Goal: Transaction & Acquisition: Book appointment/travel/reservation

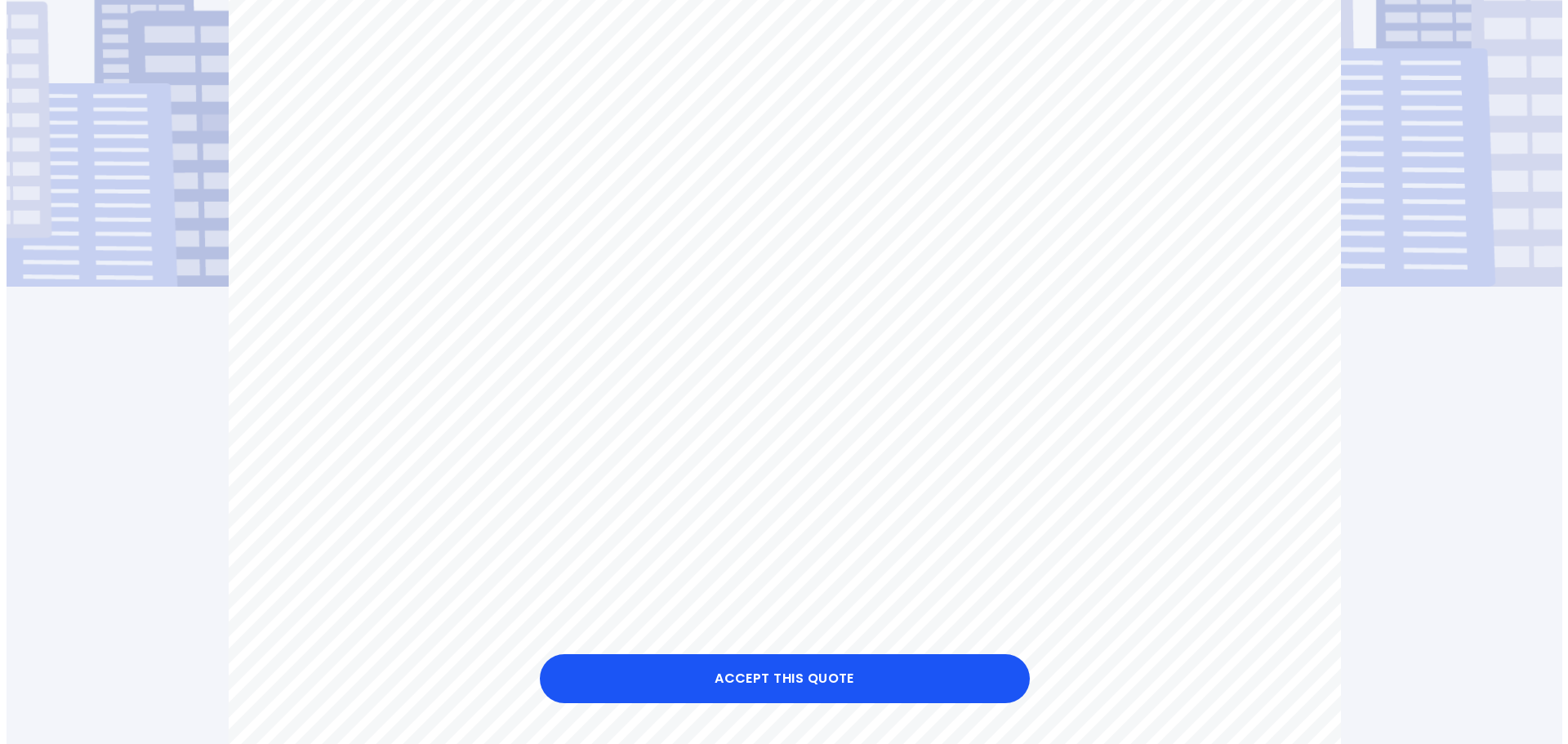
scroll to position [327, 0]
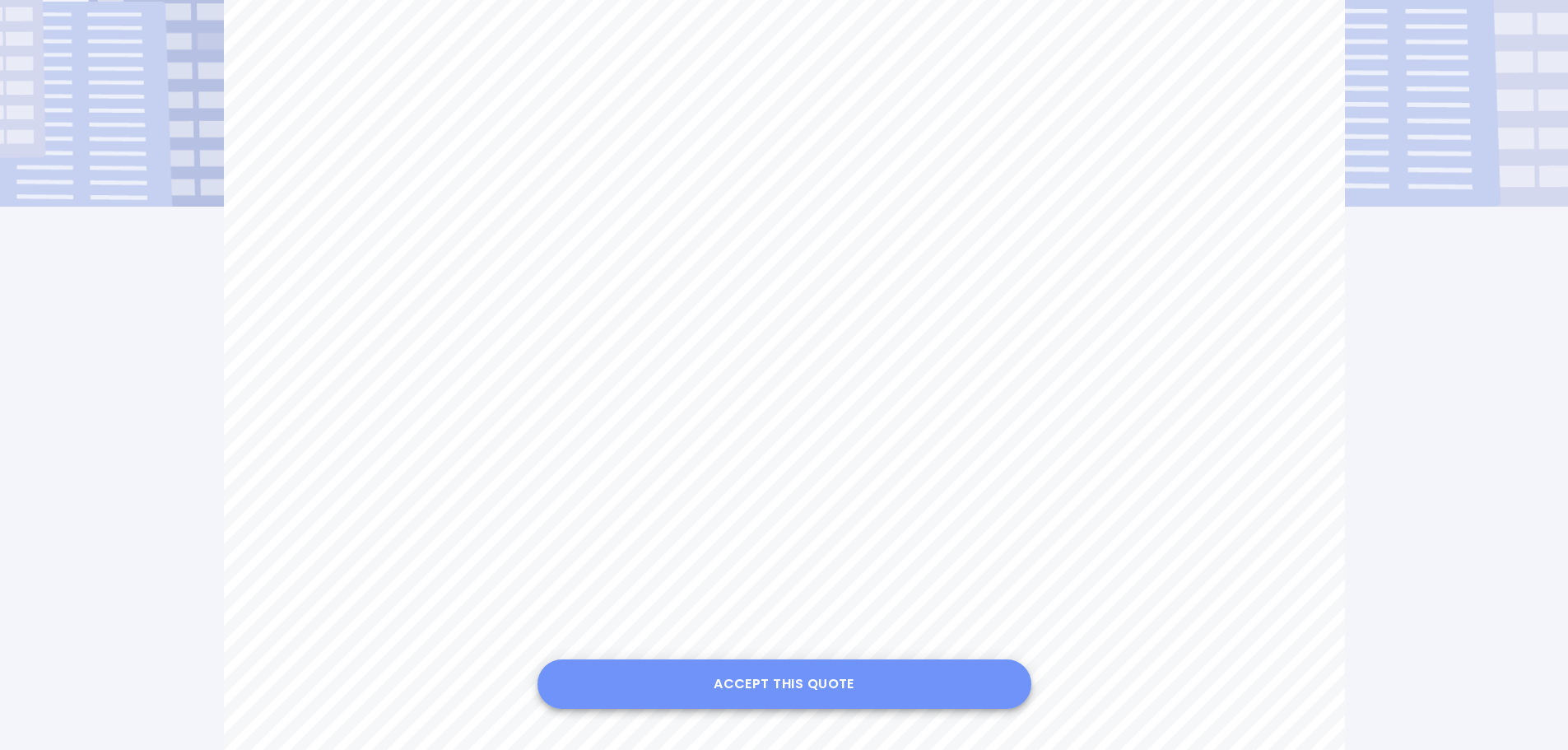
click at [770, 678] on button "Accept this Quote" at bounding box center [784, 684] width 494 height 49
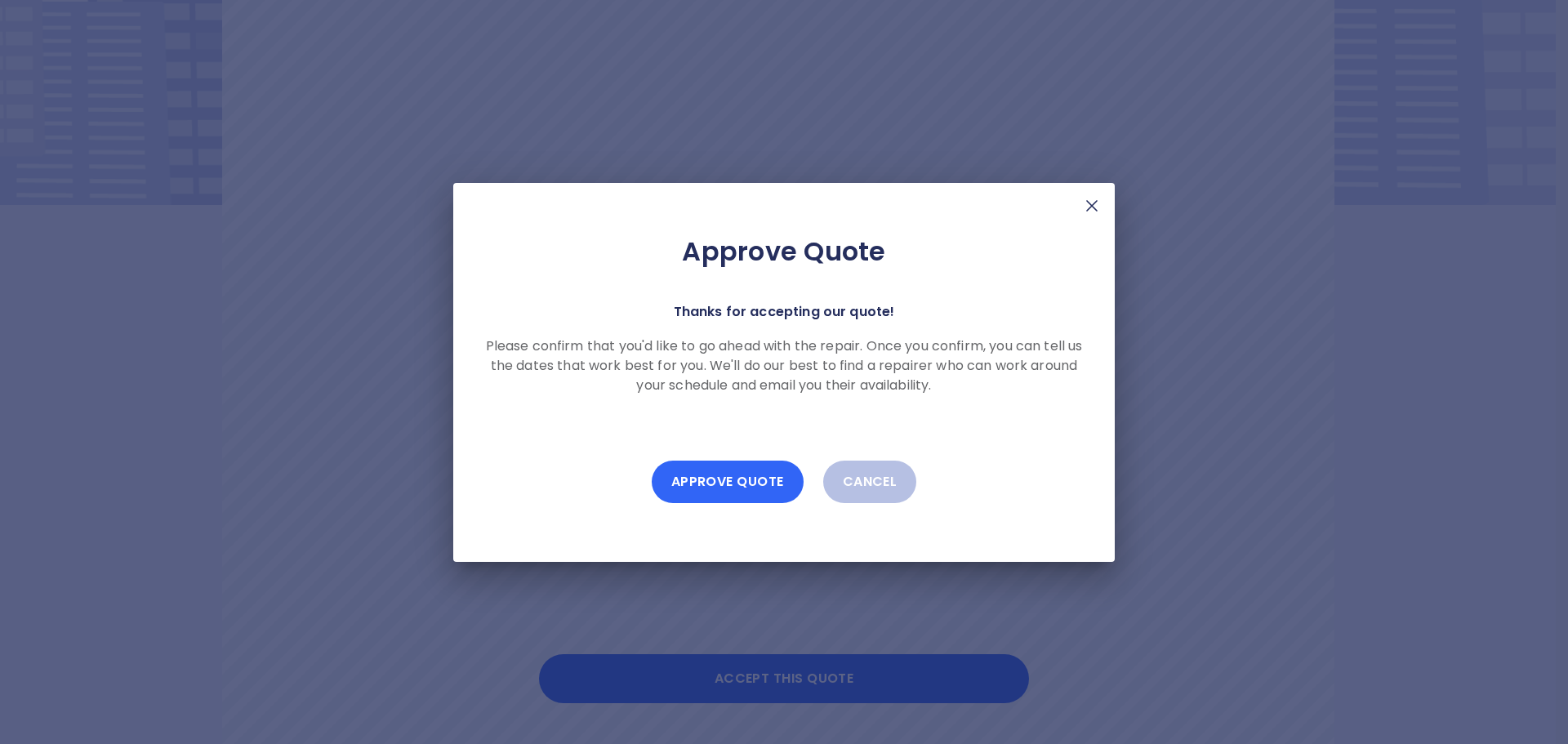
click at [726, 474] on button "Approve Quote" at bounding box center [727, 482] width 152 height 43
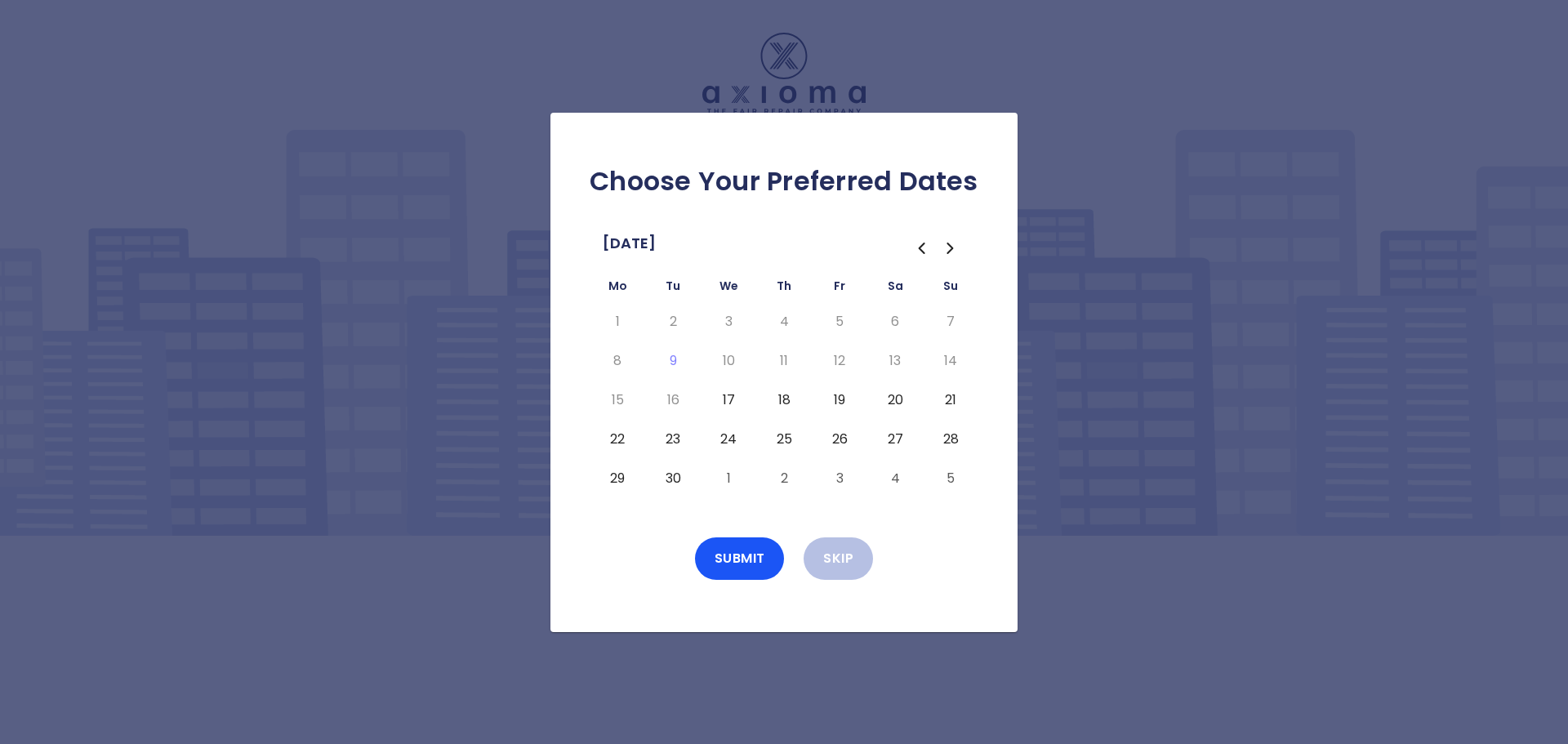
click at [952, 245] on icon "Go to the Next Month" at bounding box center [951, 248] width 20 height 20
click at [920, 248] on icon "Go to the Previous Month" at bounding box center [923, 248] width 5 height 10
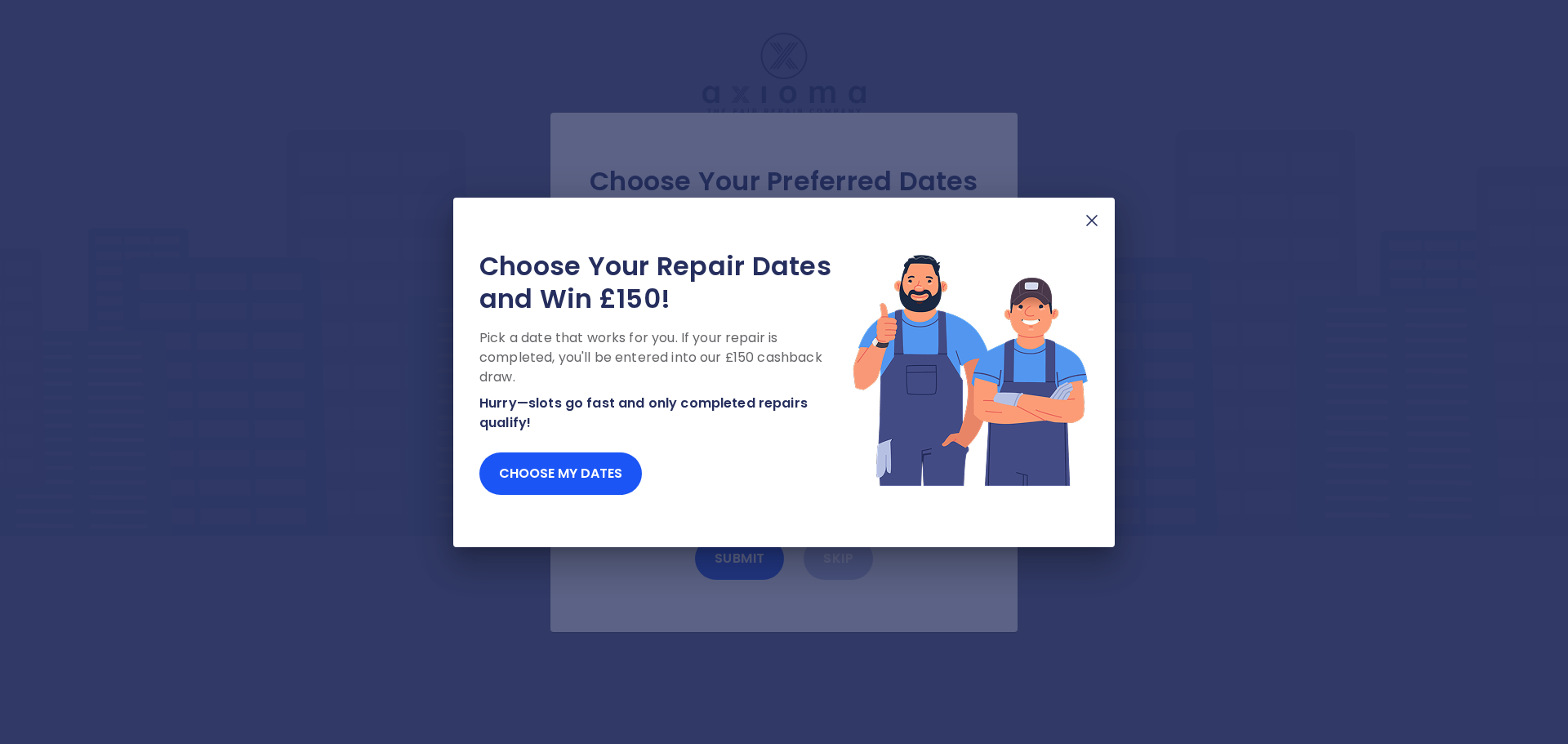
click at [1095, 217] on img at bounding box center [1092, 221] width 20 height 20
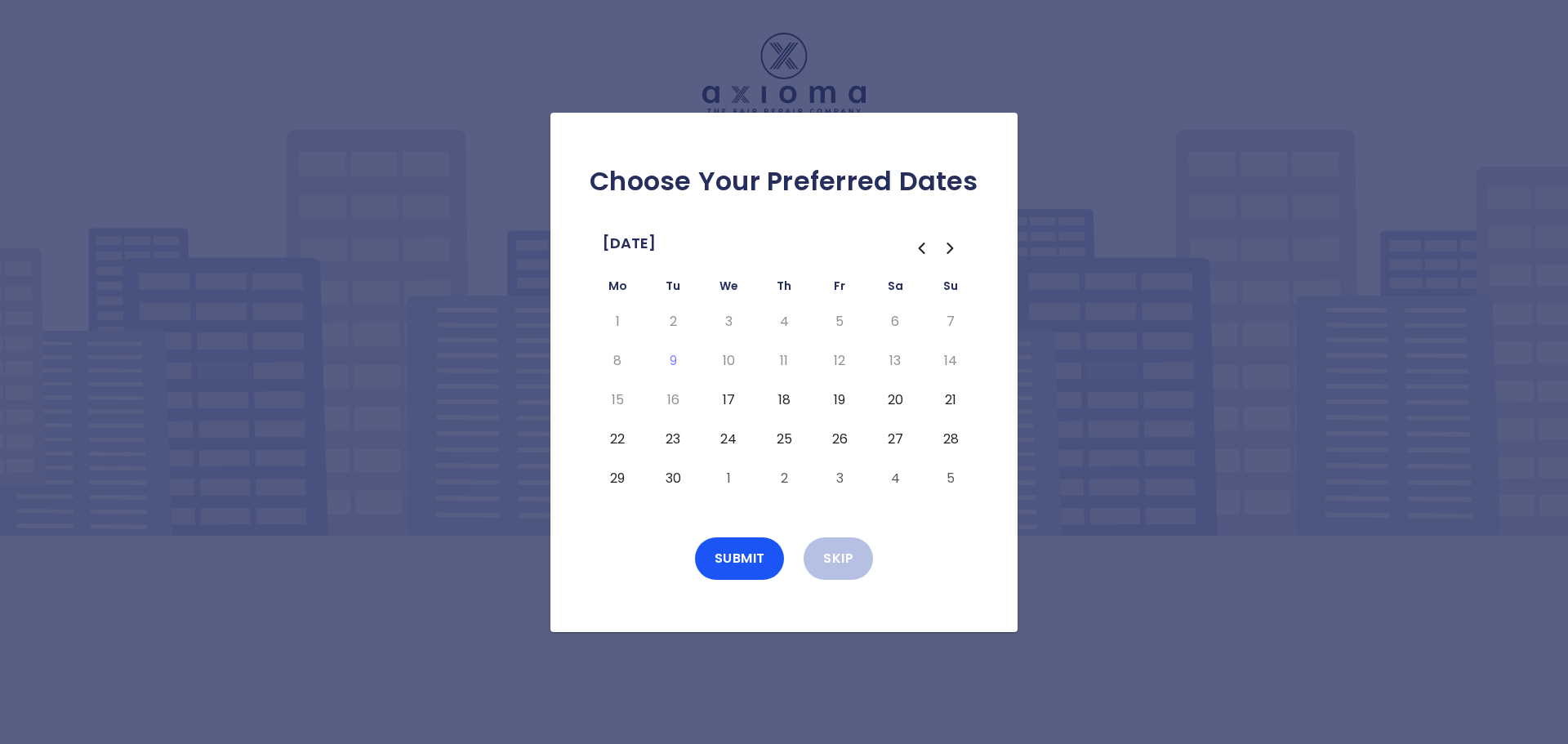
click at [726, 398] on button "17" at bounding box center [728, 400] width 29 height 26
click at [745, 557] on button "Submit" at bounding box center [739, 559] width 90 height 43
